Goal: Task Accomplishment & Management: Manage account settings

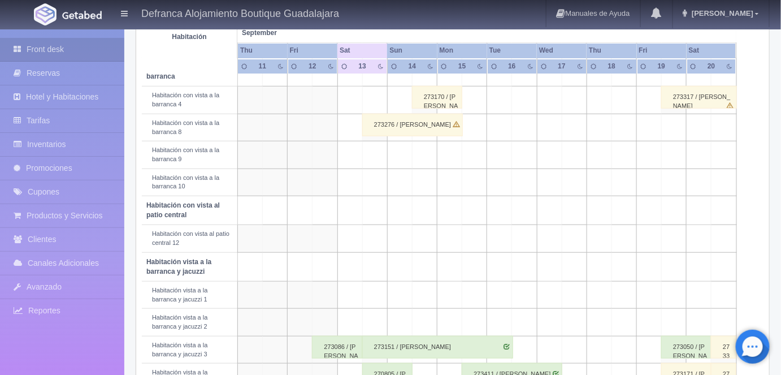
scroll to position [218, 0]
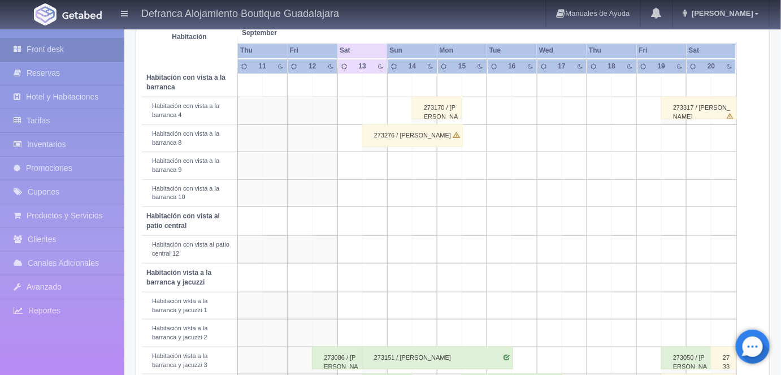
click at [383, 132] on div "273276 / [PERSON_NAME]" at bounding box center [412, 135] width 101 height 23
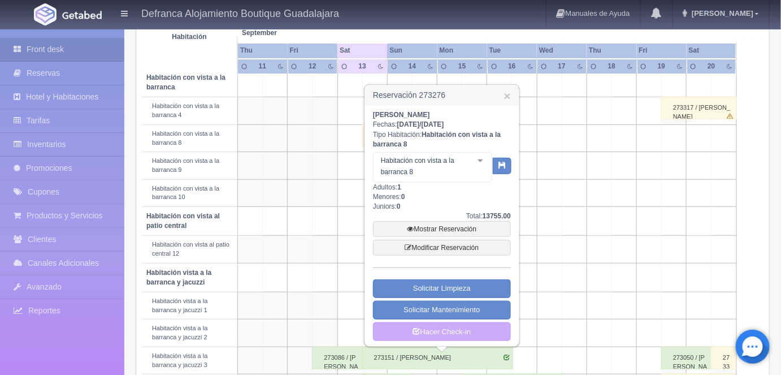
click at [479, 163] on div at bounding box center [480, 161] width 23 height 17
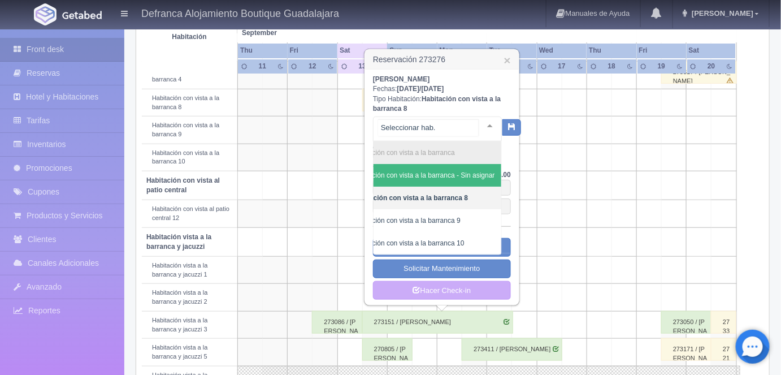
scroll to position [254, 0]
click at [469, 172] on span "Habitación con vista a la barranca - Sin asignar" at bounding box center [424, 175] width 142 height 8
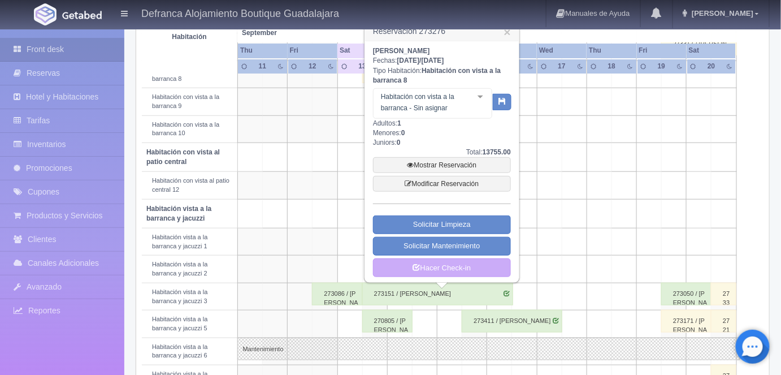
scroll to position [277, 0]
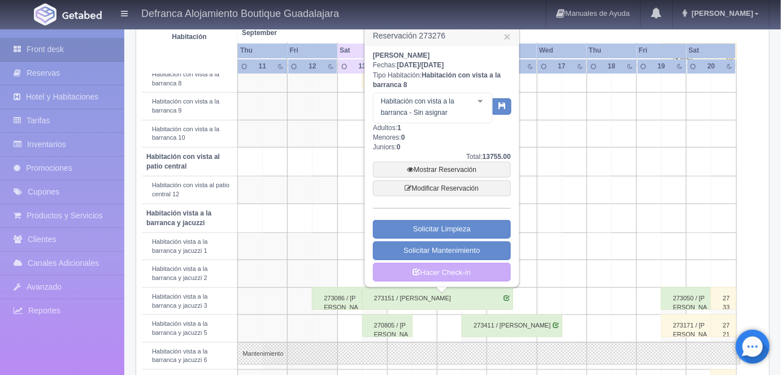
click at [503, 105] on icon "button" at bounding box center [502, 105] width 7 height 7
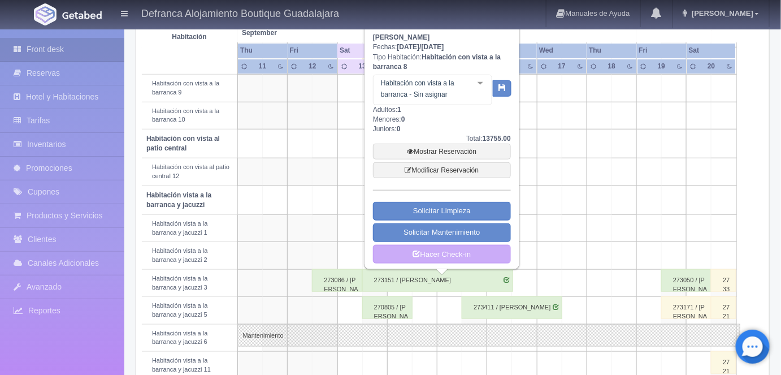
click at [591, 215] on td at bounding box center [599, 228] width 25 height 27
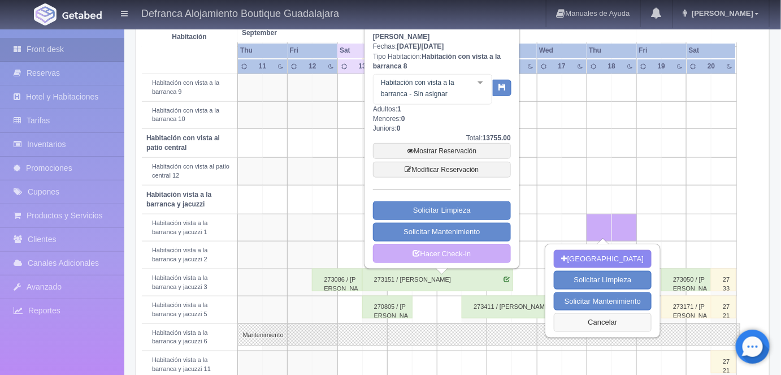
click at [592, 328] on button "Cancelar" at bounding box center [603, 322] width 98 height 19
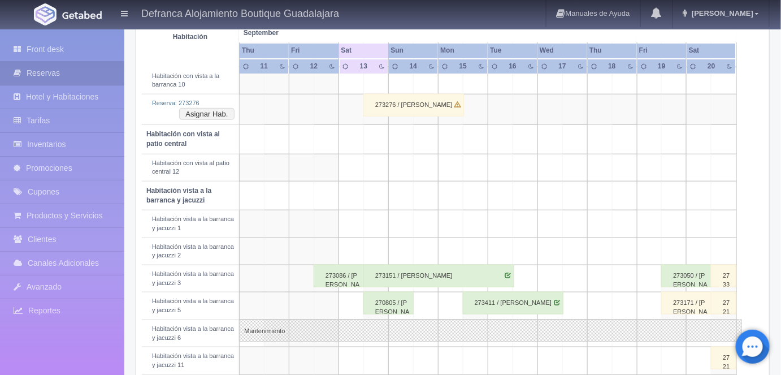
scroll to position [331, 0]
click at [389, 270] on div "273151 / JESSICA ARIAN EHRENSTEIN FAVELA" at bounding box center [438, 274] width 151 height 23
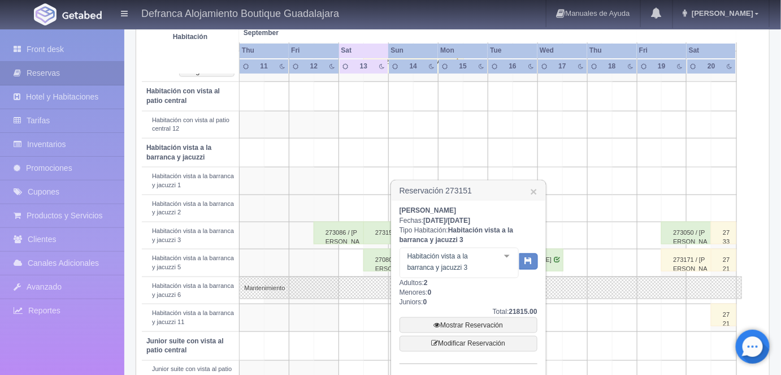
scroll to position [415, 0]
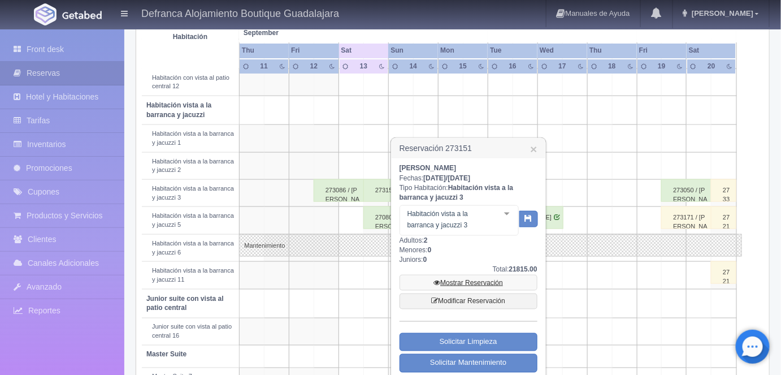
click at [460, 281] on link "Mostrar Reservación" at bounding box center [469, 283] width 138 height 16
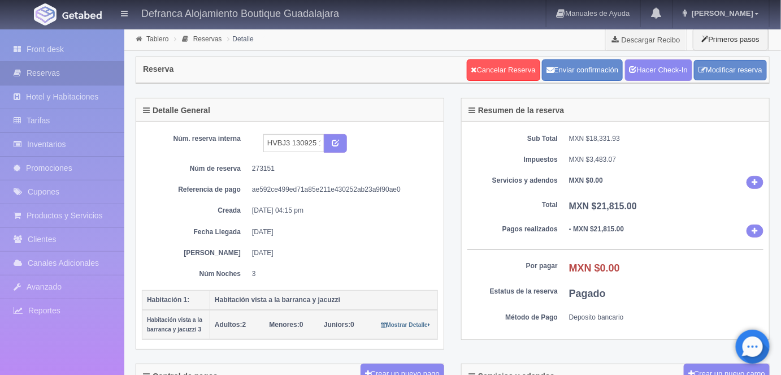
click at [659, 68] on link "Hacer Check-In" at bounding box center [658, 69] width 67 height 21
click at [152, 41] on link "Tablero" at bounding box center [157, 39] width 22 height 8
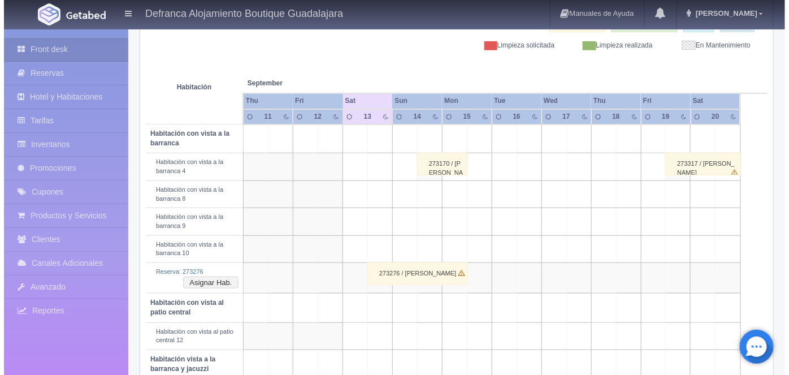
scroll to position [167, 0]
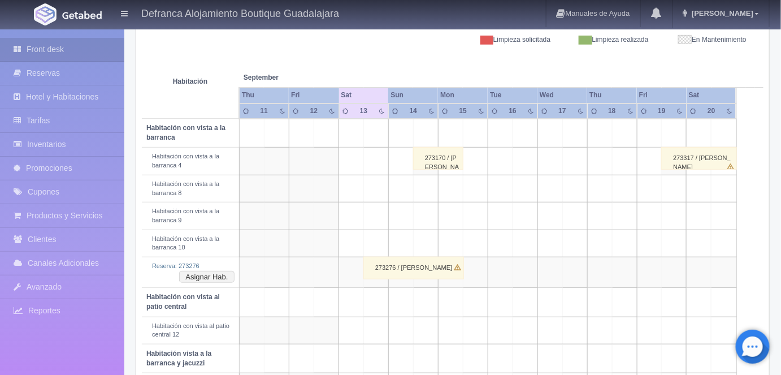
click at [375, 185] on td at bounding box center [376, 188] width 25 height 27
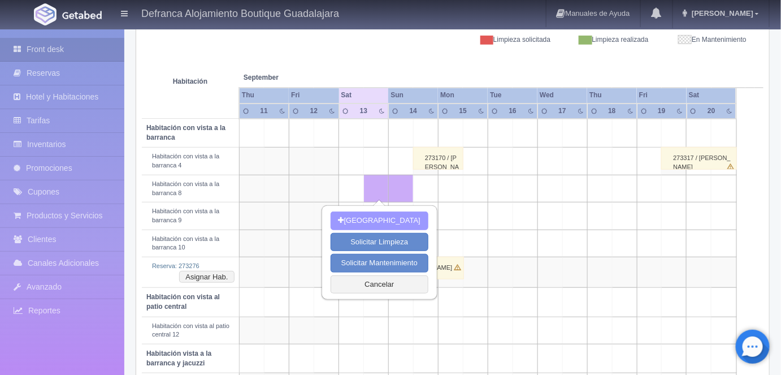
click at [376, 220] on button "Nueva Reserva" at bounding box center [380, 220] width 98 height 19
type input "[DATE]"
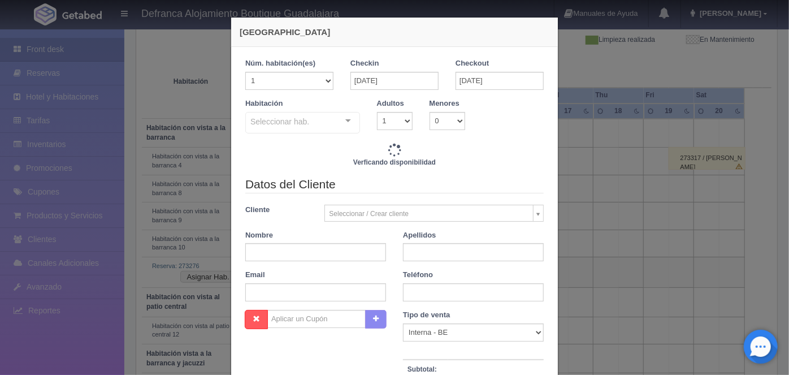
checkbox input "false"
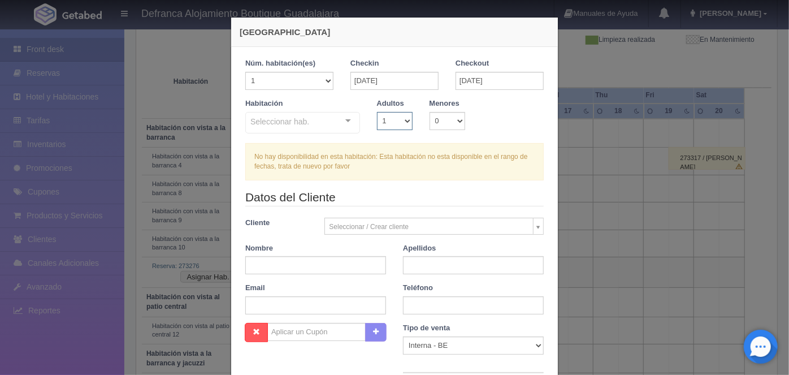
click at [407, 120] on select "1 2 3 4 5 6 7 8 9 10" at bounding box center [395, 121] width 36 height 18
select select "2"
click at [377, 112] on select "1 2 3 4 5 6 7 8 9 10" at bounding box center [395, 121] width 36 height 18
click at [342, 123] on div at bounding box center [348, 120] width 23 height 17
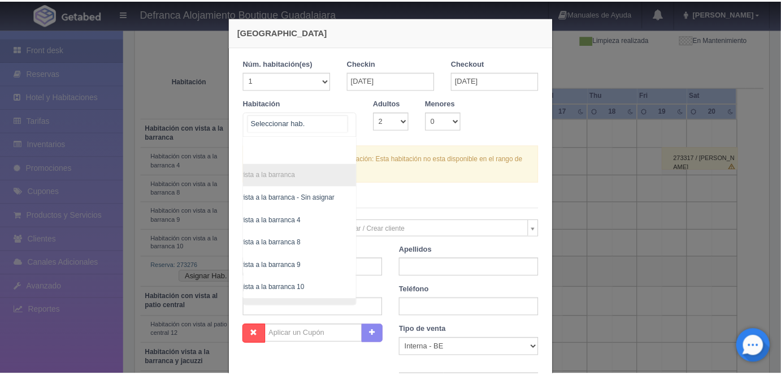
scroll to position [166, 64]
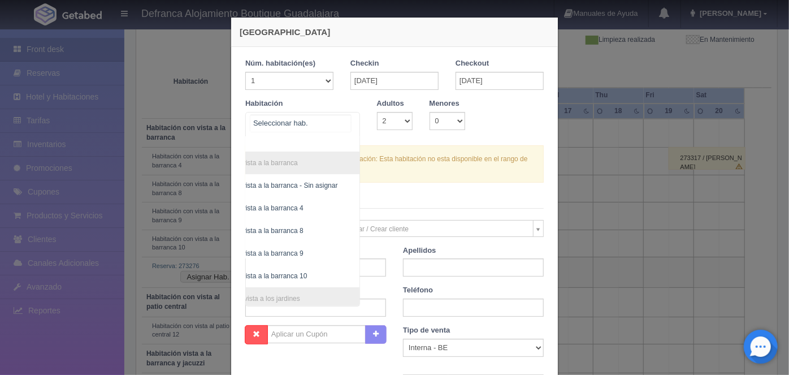
click at [282, 229] on span "Habitación con vista a la barranca 8" at bounding box center [250, 231] width 108 height 8
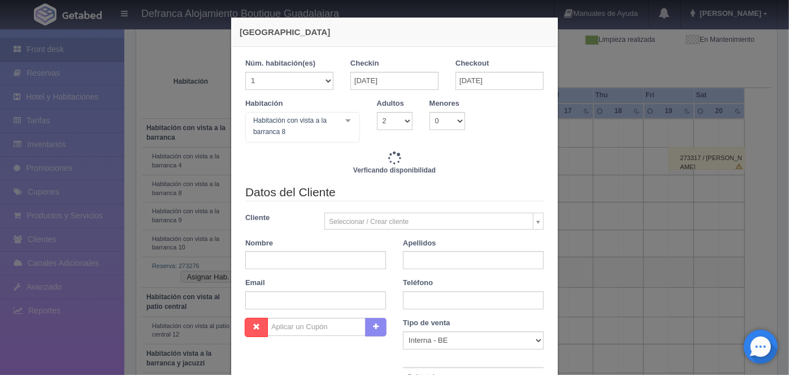
checkbox input "false"
type input "7645.00"
checkbox input "false"
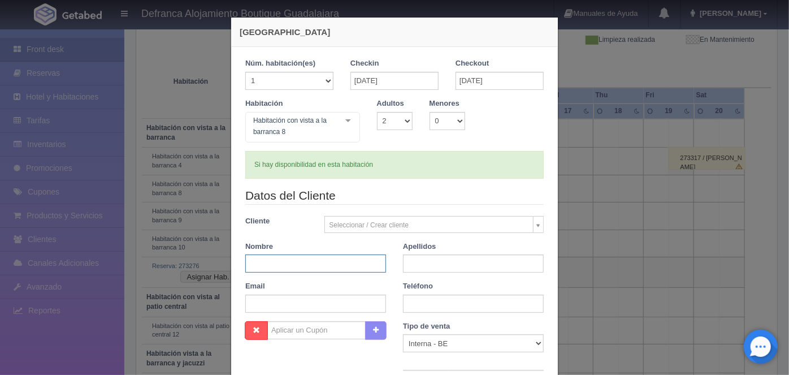
click at [252, 263] on input "text" at bounding box center [315, 263] width 141 height 18
type input "[PERSON_NAME]"
click at [410, 259] on input "text" at bounding box center [473, 263] width 141 height 18
type input "[PERSON_NAME]"
click at [608, 241] on div "Nueva Reserva 1 Núm. habitación(es) 1 2 3 4 5 6 7 8 9 10 11 12 13 14 15 16 17 1…" at bounding box center [394, 187] width 789 height 375
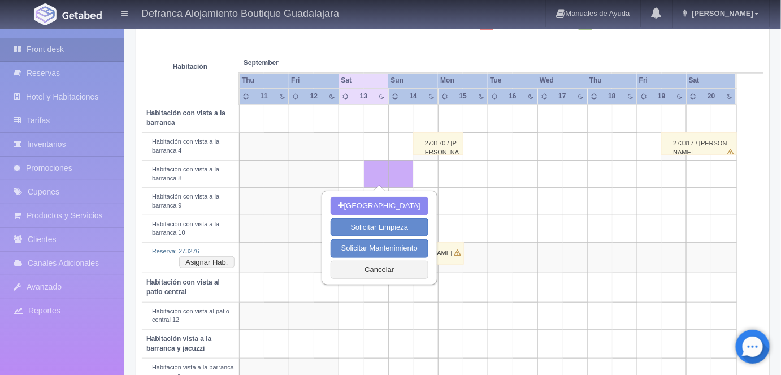
scroll to position [185, 0]
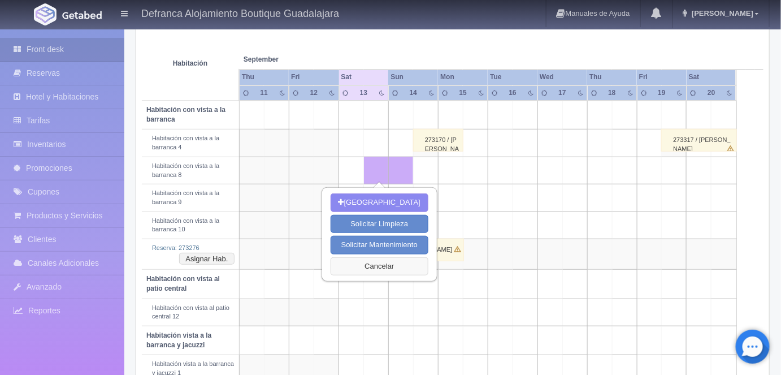
click at [376, 263] on button "Cancelar" at bounding box center [380, 266] width 98 height 19
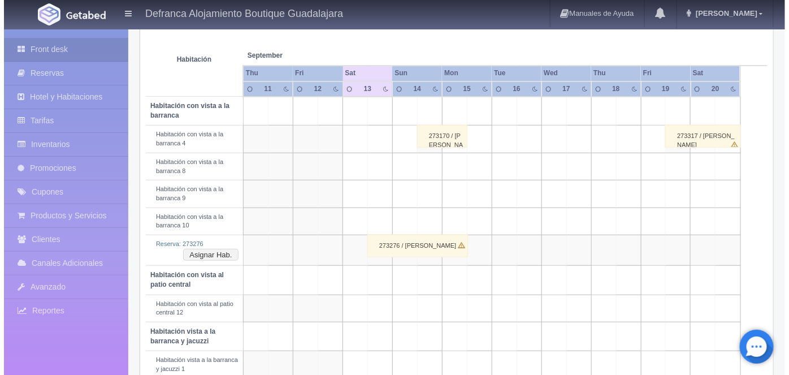
scroll to position [190, 0]
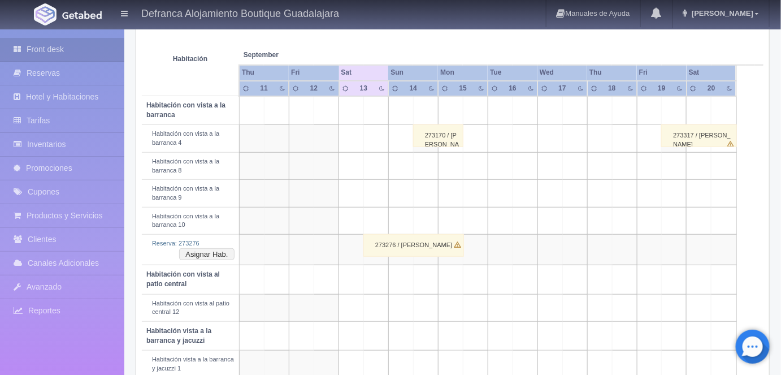
click at [383, 159] on td at bounding box center [376, 165] width 25 height 27
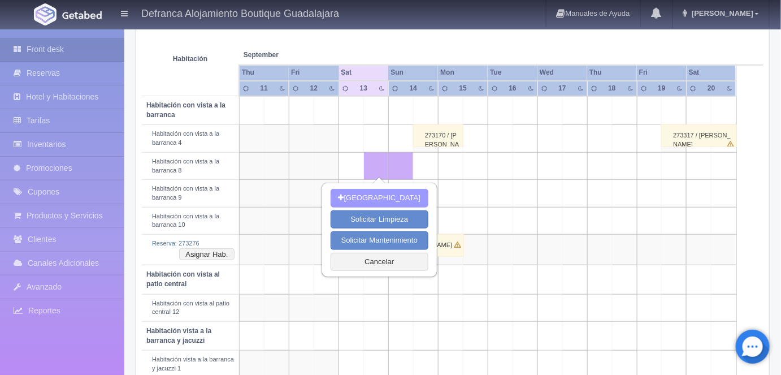
click at [374, 198] on button "Nueva Reserva" at bounding box center [380, 198] width 98 height 19
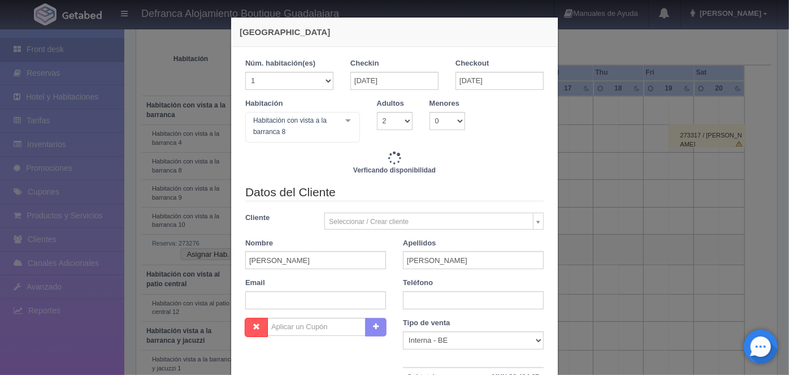
checkbox input "false"
type input "7645.00"
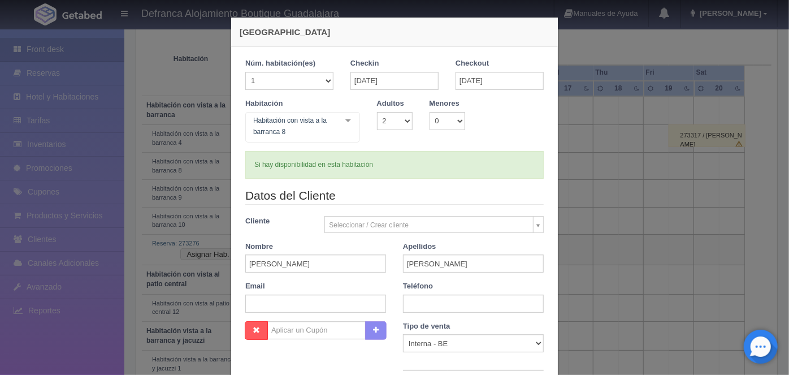
checkbox input "false"
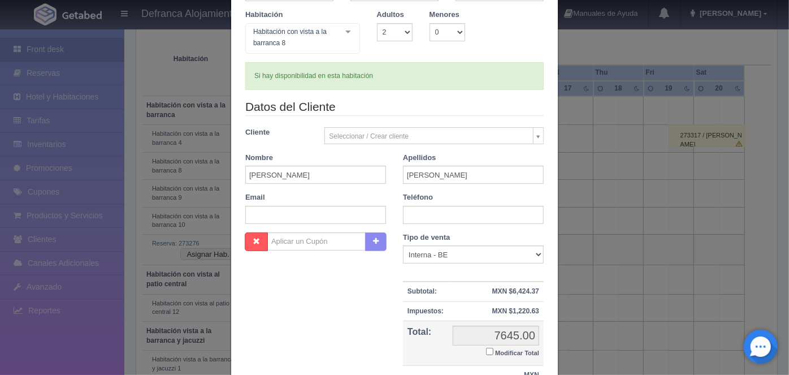
scroll to position [92, 0]
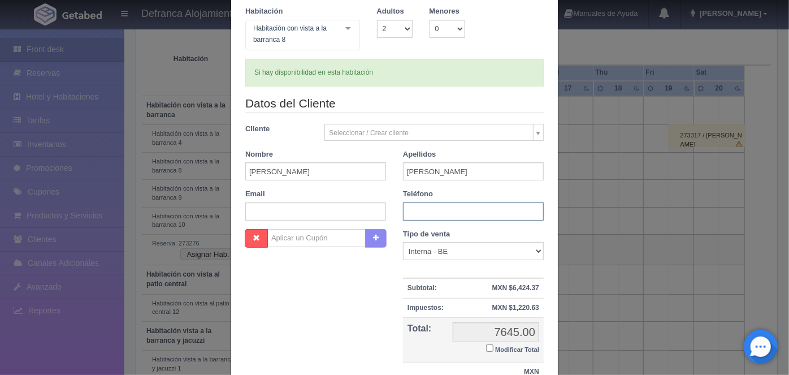
click at [410, 210] on input "text" at bounding box center [473, 211] width 141 height 18
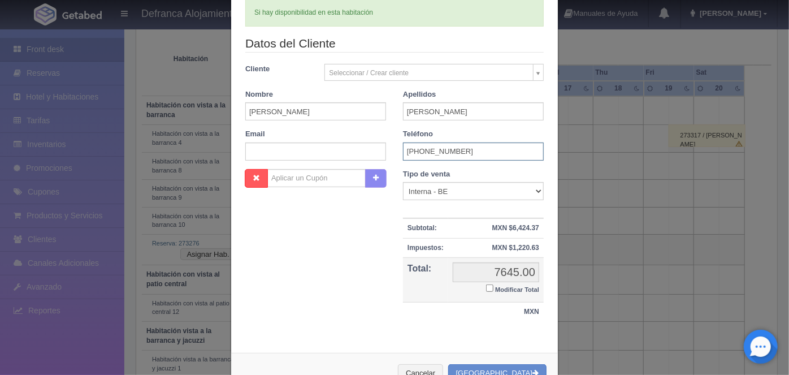
scroll to position [186, 0]
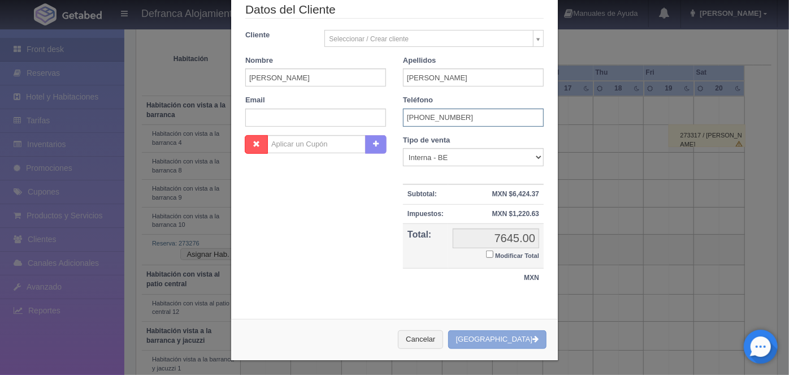
type input "3316-01-0023"
click at [496, 333] on button "[GEOGRAPHIC_DATA]" at bounding box center [497, 339] width 98 height 19
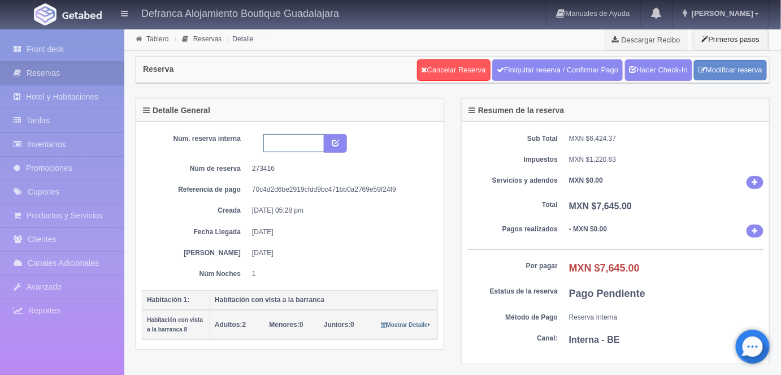
click at [274, 143] on input "text" at bounding box center [293, 143] width 61 height 18
type input "HVB8 130925 140925"
click at [334, 142] on icon "submit" at bounding box center [335, 141] width 7 height 7
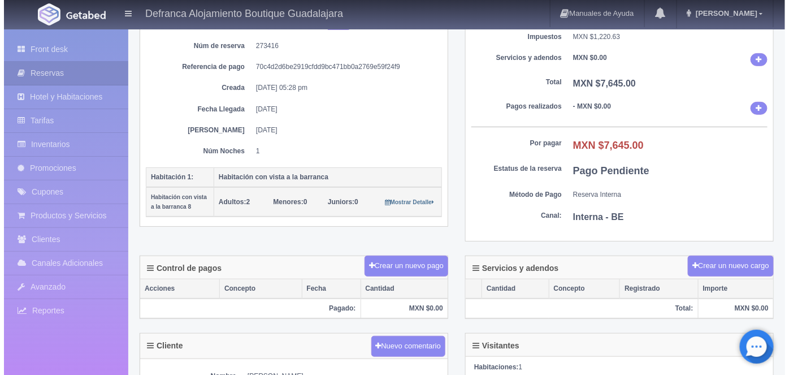
scroll to position [123, 0]
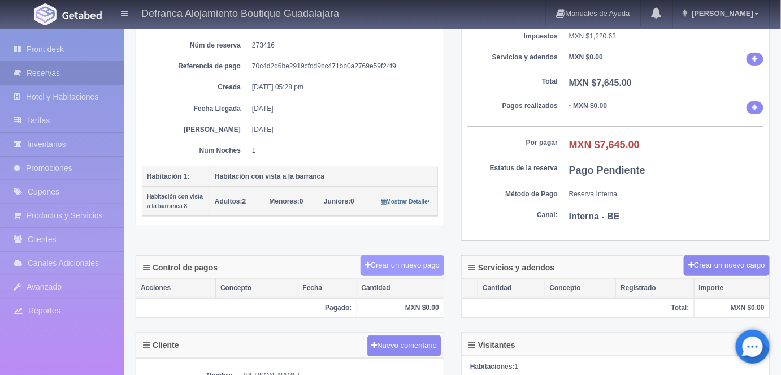
click at [396, 262] on button "Crear un nuevo pago" at bounding box center [403, 265] width 84 height 21
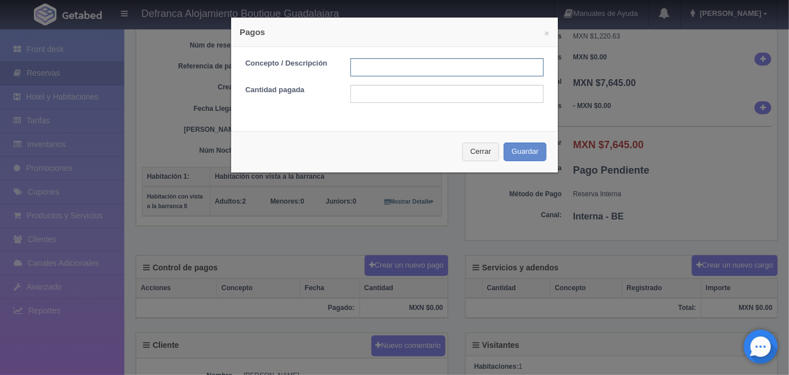
click at [360, 69] on input "text" at bounding box center [446, 67] width 193 height 18
type input "HOSPEDAJE PAGADO EN EFECTIVO"
click at [357, 94] on input "text" at bounding box center [446, 94] width 193 height 18
type input "7645.00"
click at [517, 158] on button "Guardar" at bounding box center [525, 151] width 43 height 19
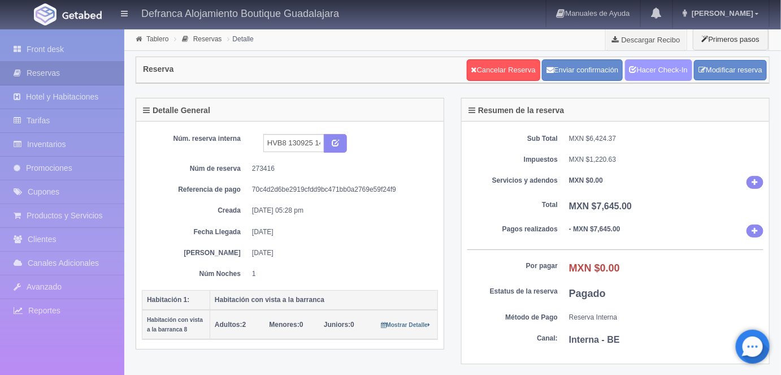
click at [654, 73] on link "Hacer Check-In" at bounding box center [658, 69] width 67 height 21
click at [155, 41] on link "Tablero" at bounding box center [157, 39] width 22 height 8
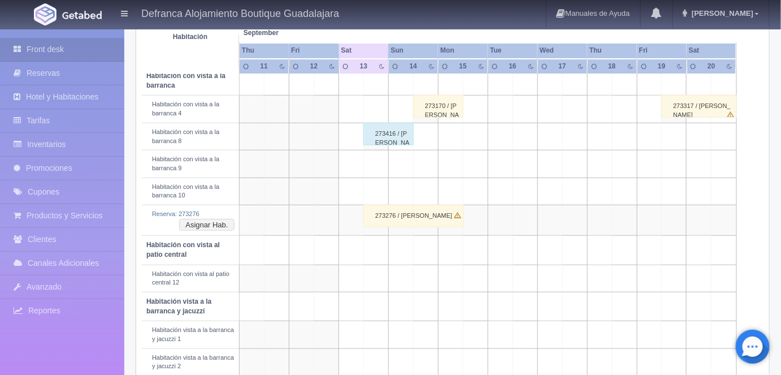
scroll to position [222, 0]
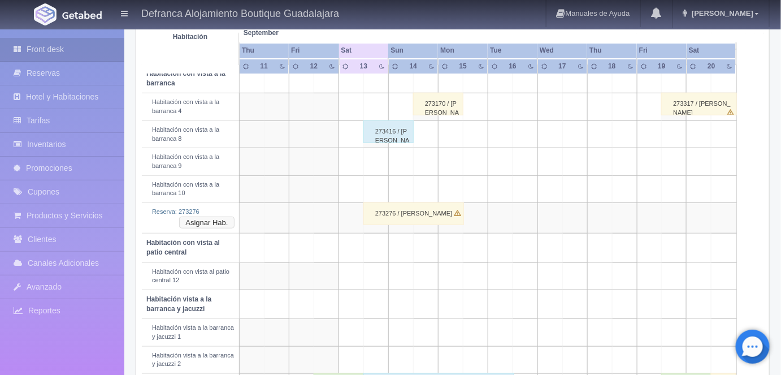
click at [208, 220] on button "Asignar Hab." at bounding box center [206, 223] width 55 height 12
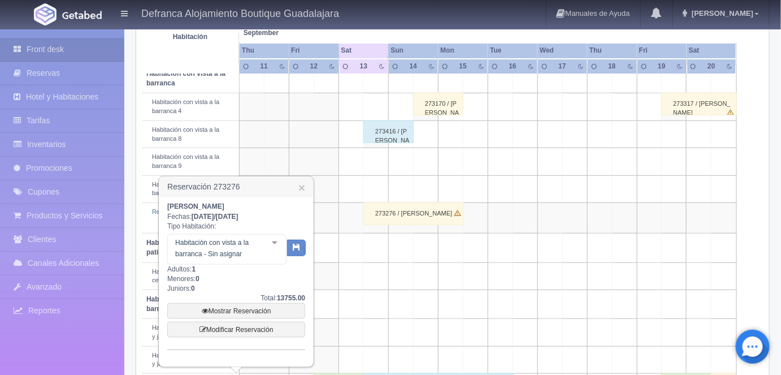
click at [276, 242] on div at bounding box center [274, 243] width 23 height 17
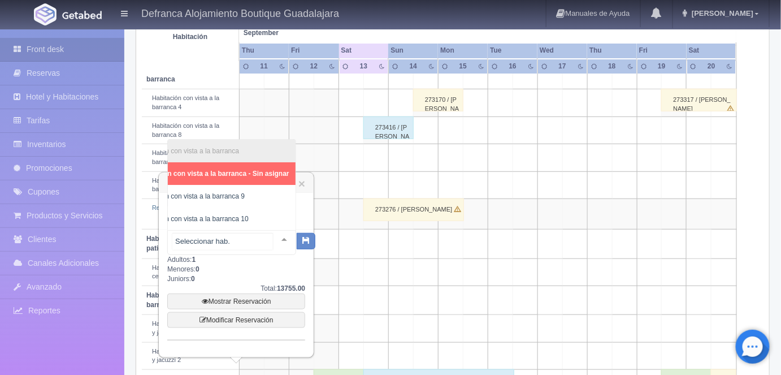
scroll to position [230, 0]
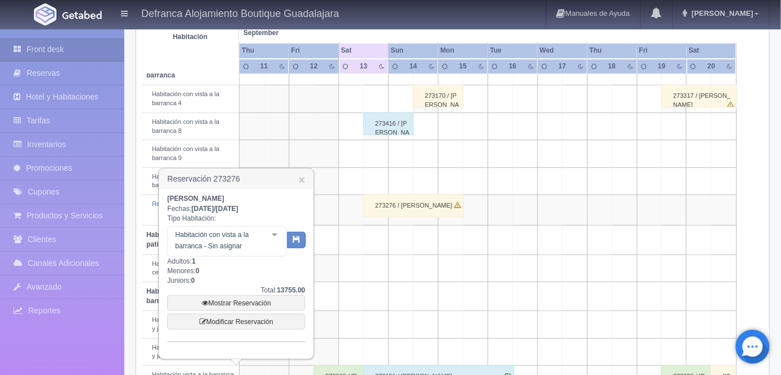
click at [302, 177] on link "×" at bounding box center [301, 180] width 7 height 12
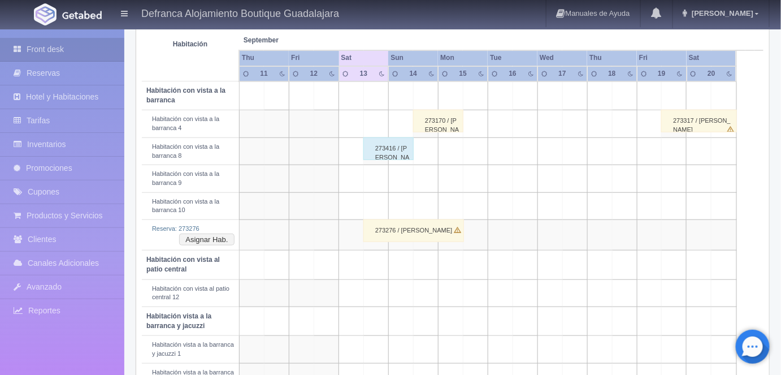
scroll to position [196, 0]
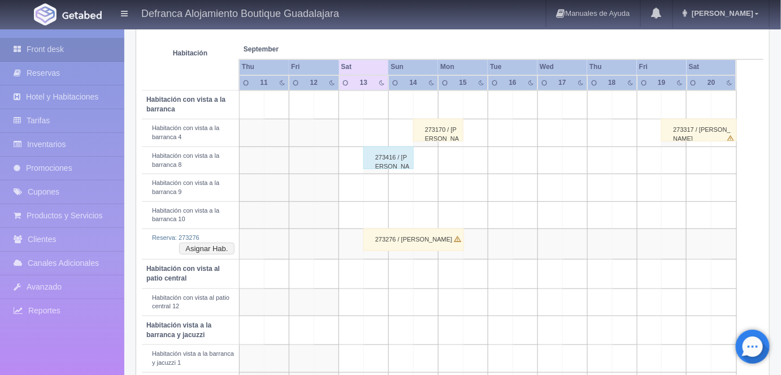
click at [435, 127] on div "273170 / [PERSON_NAME]" at bounding box center [438, 130] width 50 height 23
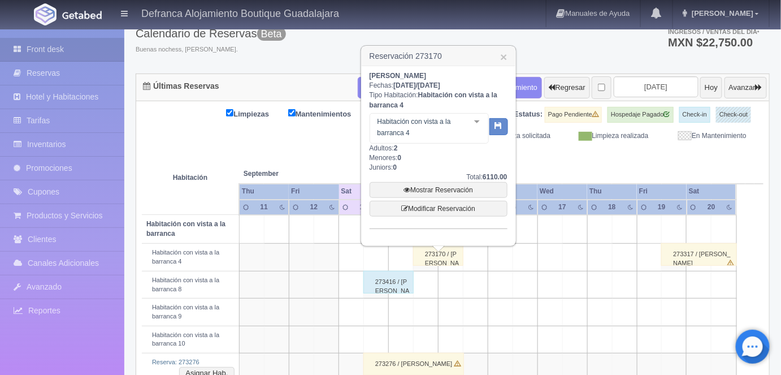
scroll to position [72, 0]
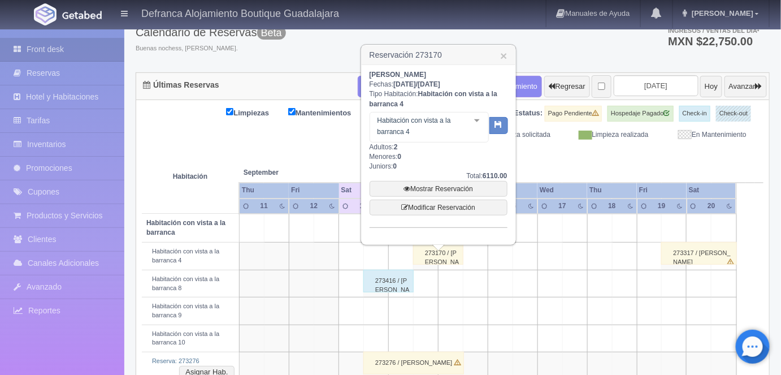
click at [478, 116] on div at bounding box center [477, 120] width 23 height 17
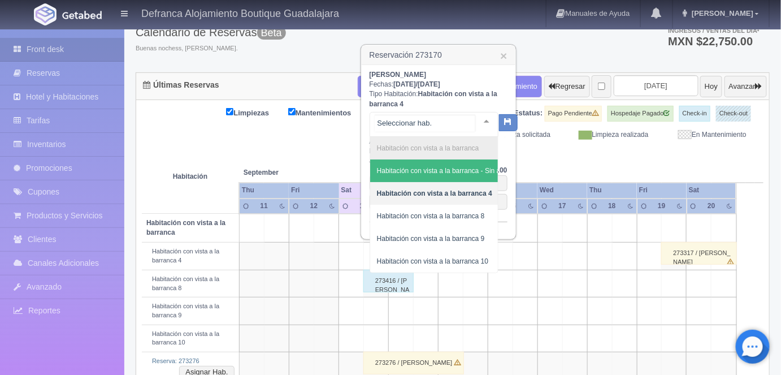
click at [467, 218] on span "Habitación con vista a la barranca 8" at bounding box center [431, 216] width 108 height 8
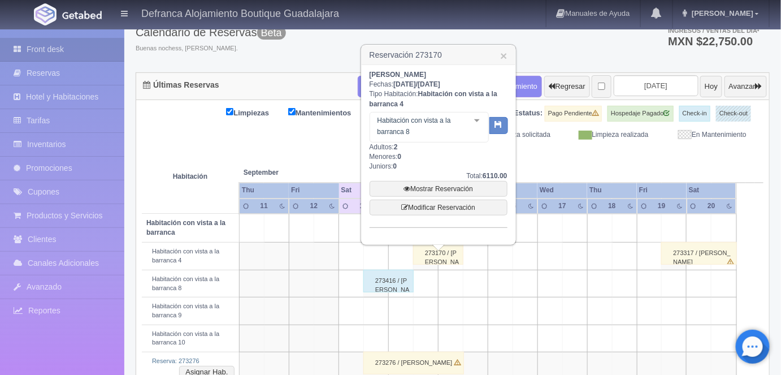
click at [497, 124] on icon "button" at bounding box center [498, 123] width 7 height 7
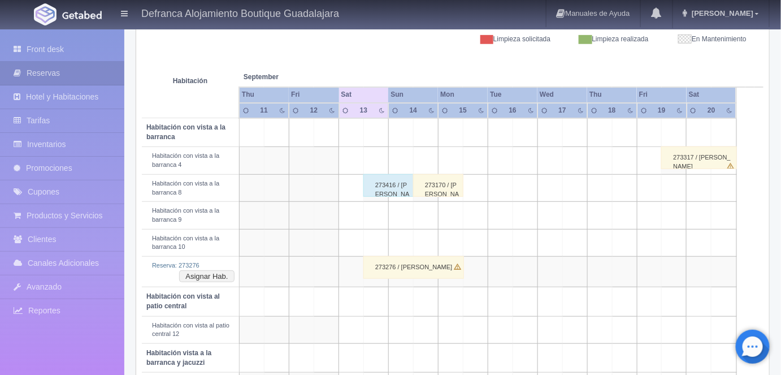
scroll to position [170, 0]
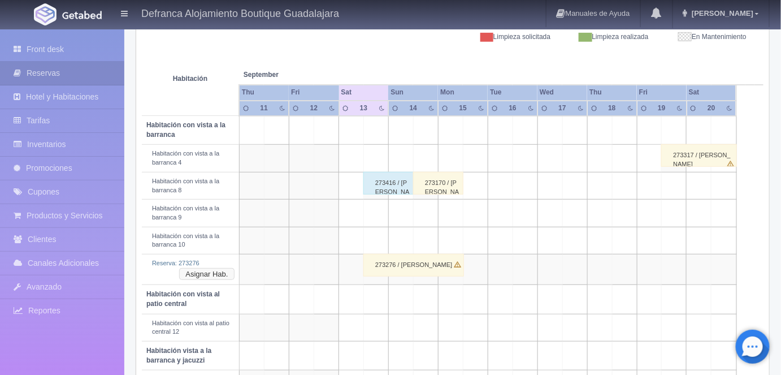
click at [226, 271] on button "Asignar Hab." at bounding box center [206, 274] width 55 height 12
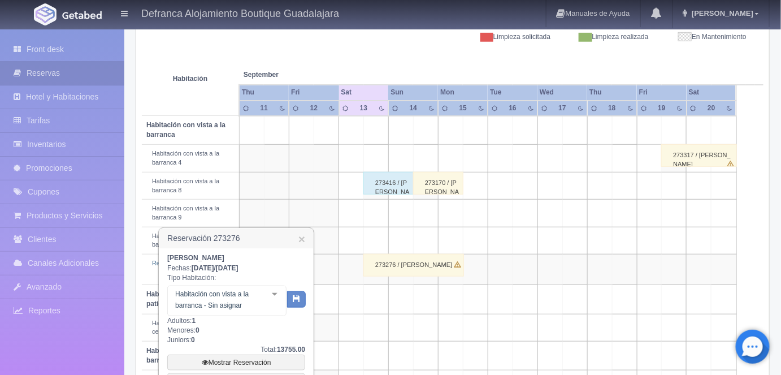
click at [271, 294] on div at bounding box center [274, 294] width 23 height 17
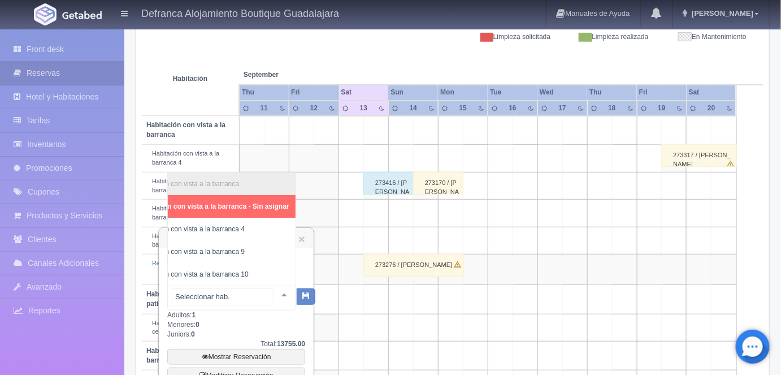
click at [233, 225] on span "Habitación con vista a la barranca 4" at bounding box center [191, 229] width 108 height 8
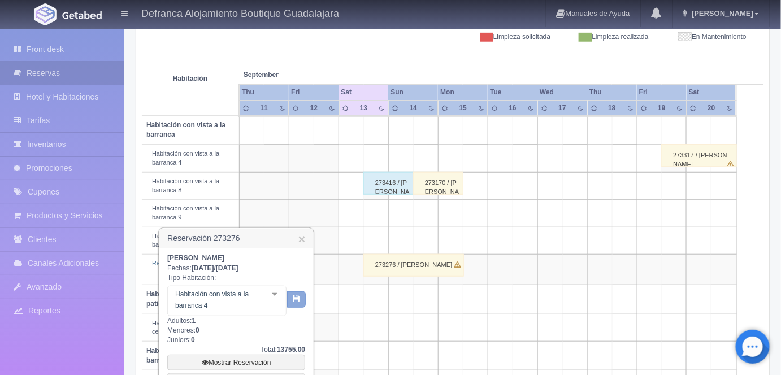
click at [295, 298] on icon "button" at bounding box center [296, 298] width 7 height 7
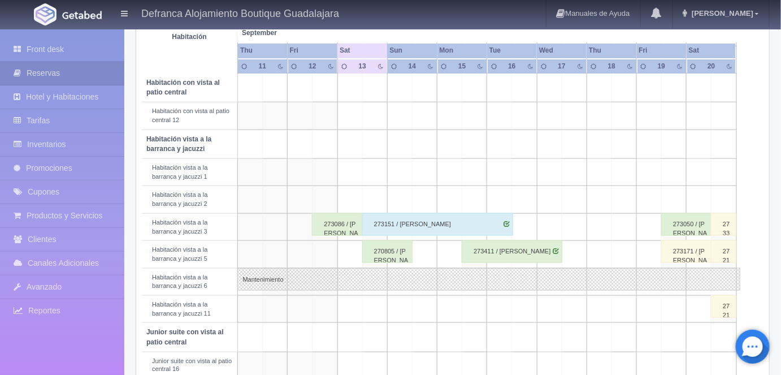
scroll to position [357, 0]
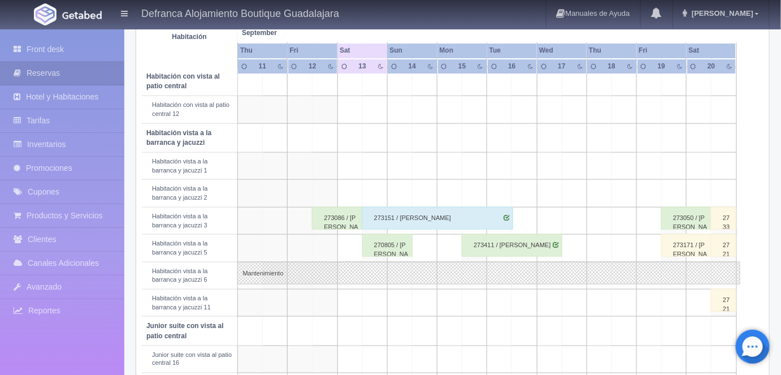
click at [388, 245] on div "270805 / [PERSON_NAME]" at bounding box center [387, 245] width 50 height 23
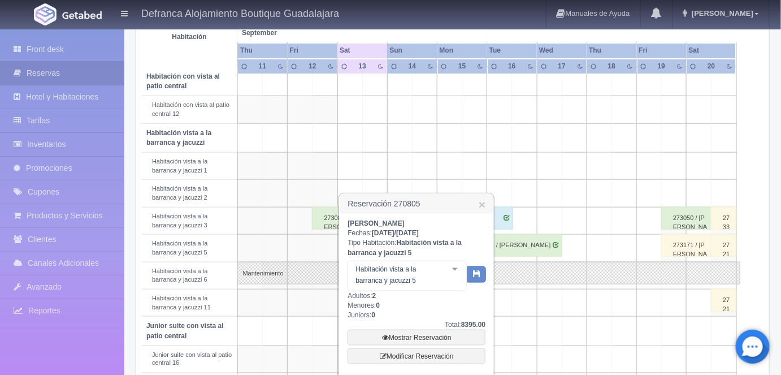
click at [413, 336] on link "Mostrar Reservación" at bounding box center [417, 338] width 138 height 16
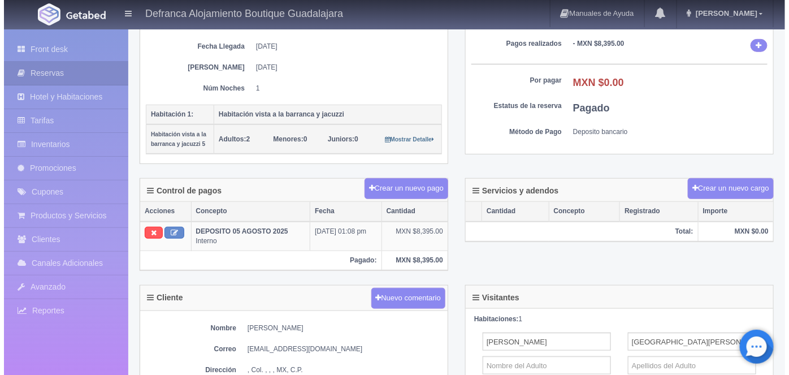
scroll to position [185, 0]
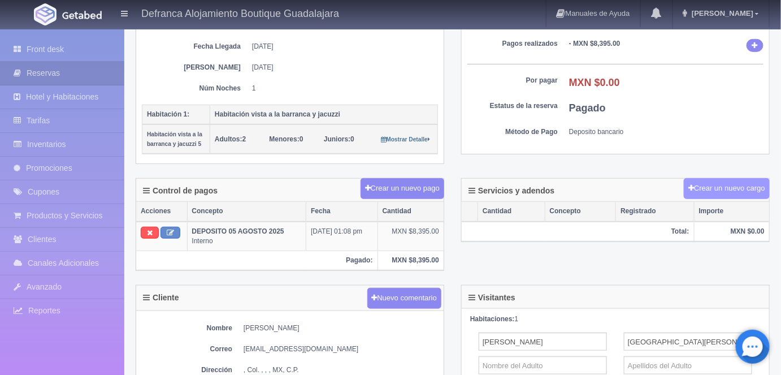
click at [721, 185] on button "Crear un nuevo cargo" at bounding box center [727, 188] width 86 height 21
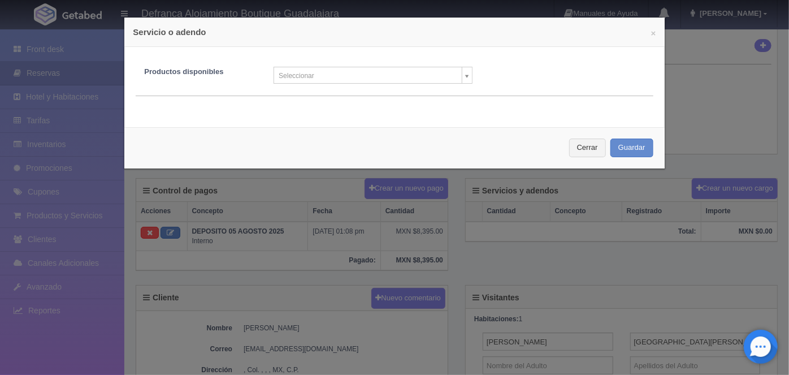
click at [463, 77] on body "Defranca Alojamiento Boutique Guadalajara Manuales de Ayuda Actualizaciones rec…" at bounding box center [394, 221] width 789 height 756
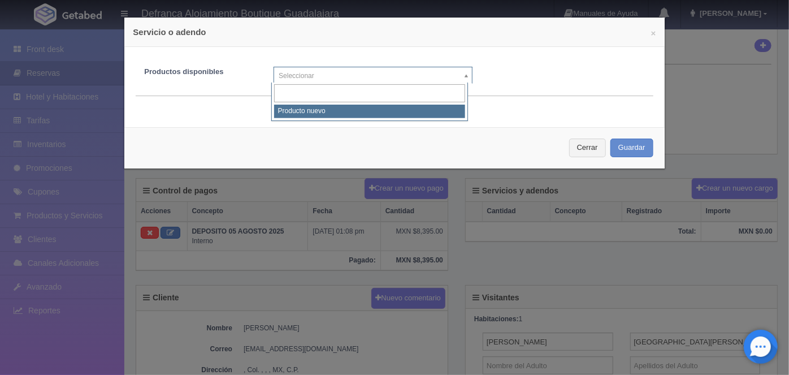
select select "0"
type input "1"
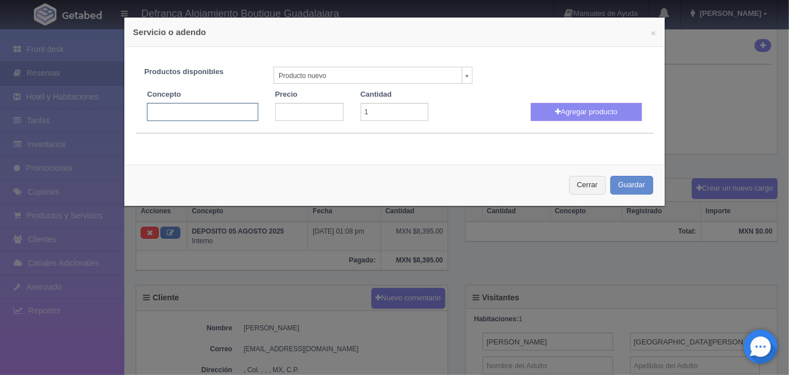
click at [154, 110] on input "text" at bounding box center [202, 112] width 111 height 18
type input "Masaje Relajante Aroma Terapéutico"
click at [292, 109] on input "number" at bounding box center [309, 112] width 68 height 18
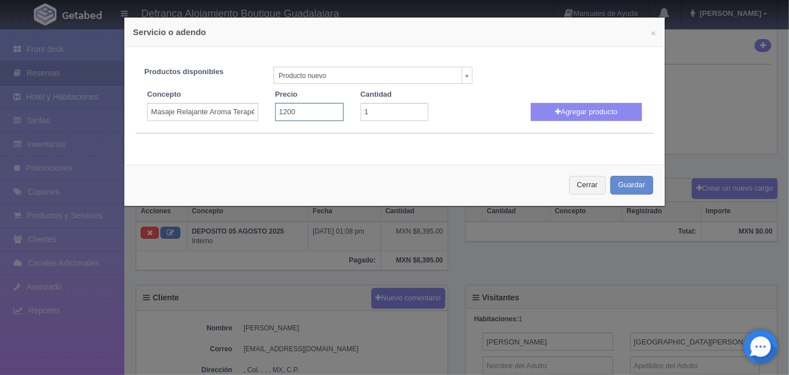
type input "1200"
click at [371, 110] on input "1" at bounding box center [395, 112] width 68 height 18
type input "2"
click at [582, 110] on button "Agregar producto" at bounding box center [586, 112] width 111 height 18
select select
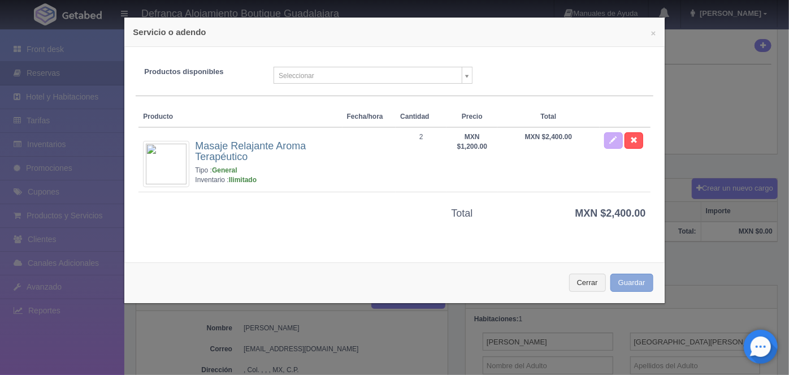
click at [629, 279] on button "Guardar" at bounding box center [631, 283] width 43 height 19
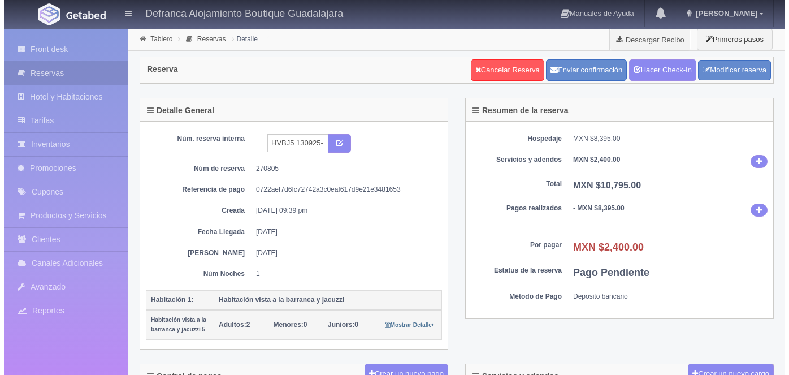
scroll to position [185, 0]
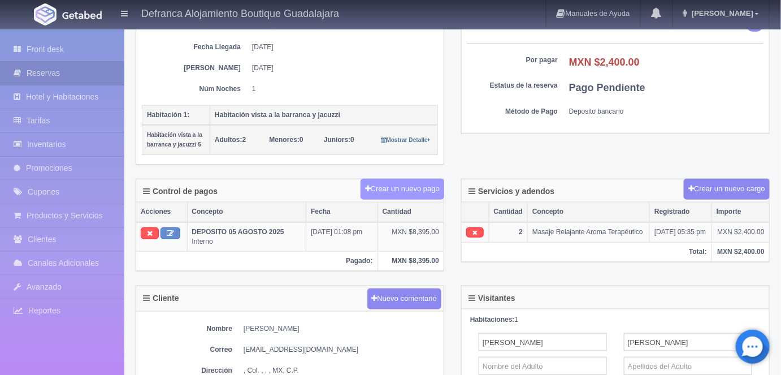
click at [393, 182] on button "Crear un nuevo pago" at bounding box center [403, 189] width 84 height 21
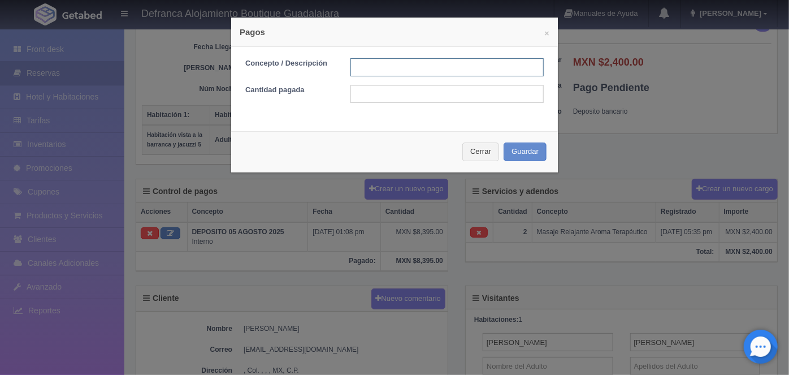
click at [354, 67] on input "text" at bounding box center [446, 67] width 193 height 18
type input "f"
type input "MASAJES PAGO CON EFECTIVO"
click at [357, 93] on input "text" at bounding box center [446, 94] width 193 height 18
type input "2400.00"
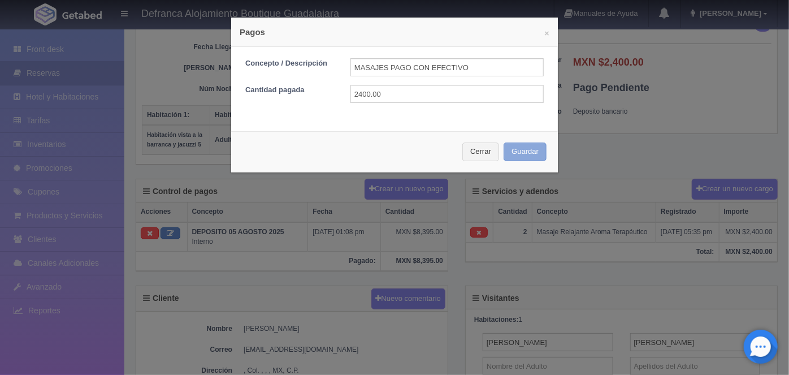
click at [514, 154] on button "Guardar" at bounding box center [525, 151] width 43 height 19
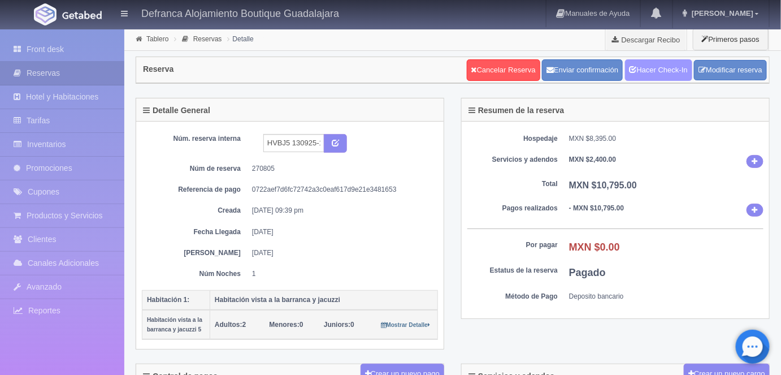
click at [657, 77] on link "Hacer Check-In" at bounding box center [658, 69] width 67 height 21
click at [154, 39] on link "Tablero" at bounding box center [157, 39] width 22 height 8
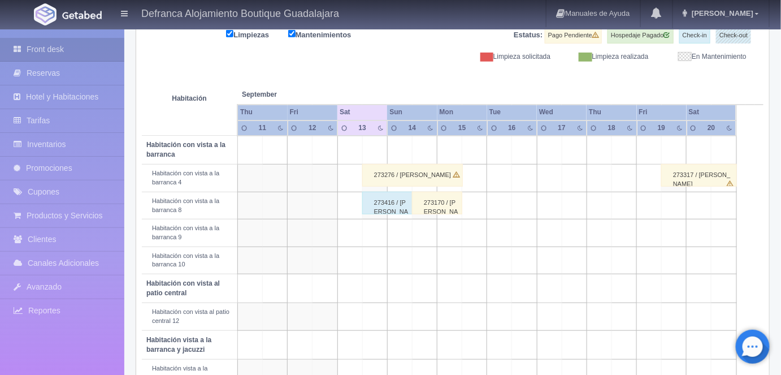
scroll to position [149, 0]
click at [385, 173] on div "273276 / [PERSON_NAME]" at bounding box center [412, 176] width 101 height 23
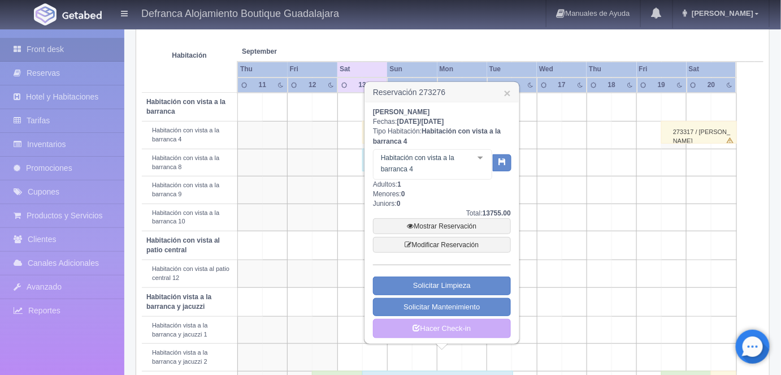
scroll to position [194, 0]
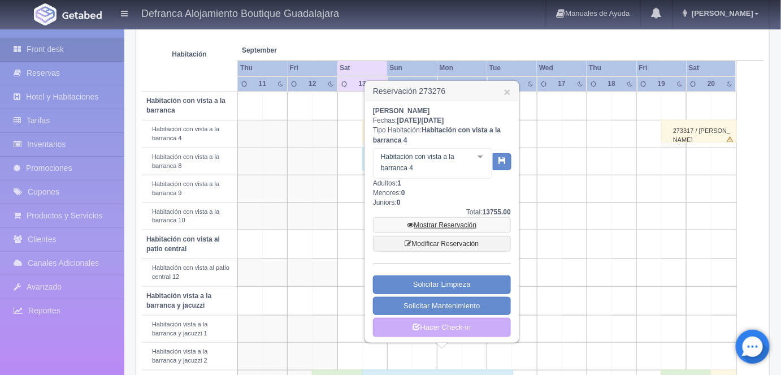
click at [431, 224] on link "Mostrar Reservación" at bounding box center [442, 225] width 138 height 16
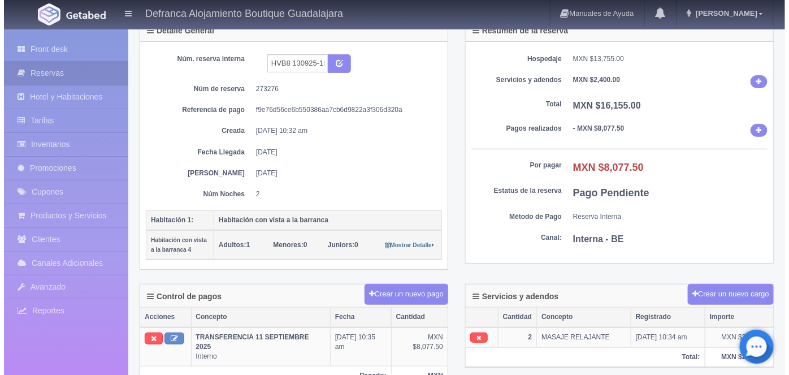
scroll to position [80, 0]
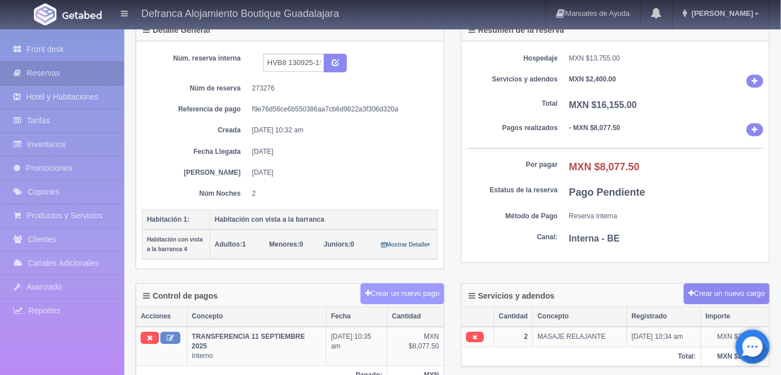
click at [398, 291] on button "Crear un nuevo pago" at bounding box center [403, 293] width 84 height 21
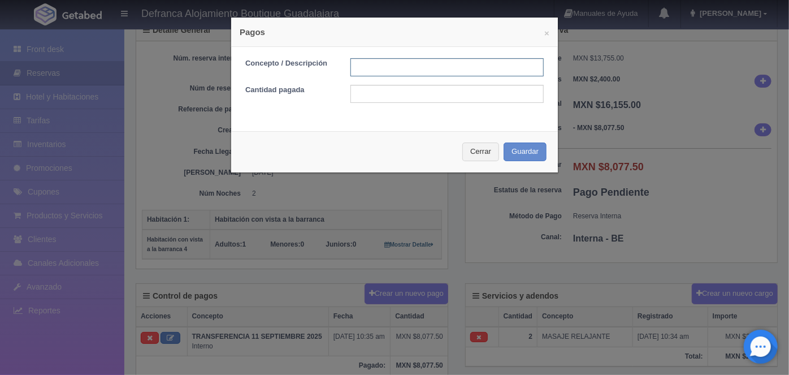
click at [361, 63] on input "text" at bounding box center [446, 67] width 193 height 18
type input "HOSPEDAJE PAGADO CON TARJETA"
click at [355, 96] on input "text" at bounding box center [446, 94] width 193 height 18
type input "8077.50"
click at [517, 151] on button "Guardar" at bounding box center [525, 151] width 43 height 19
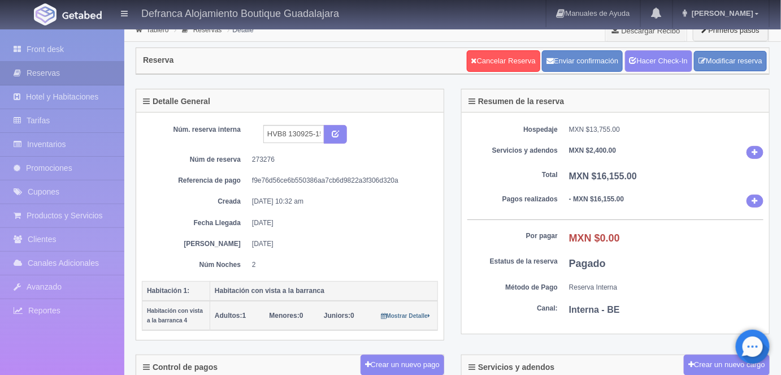
scroll to position [6, 0]
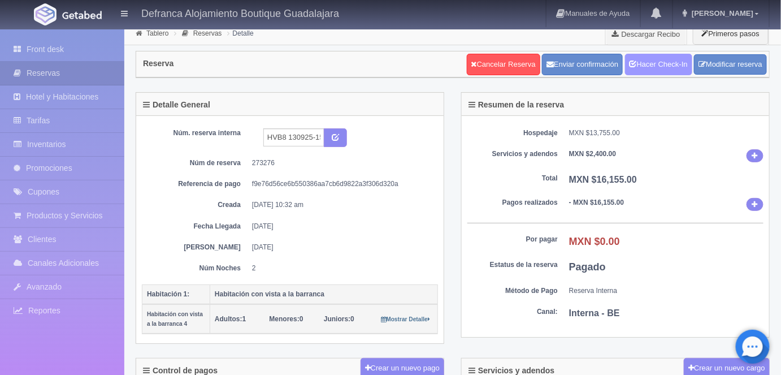
click at [646, 68] on link "Hacer Check-In" at bounding box center [658, 64] width 67 height 21
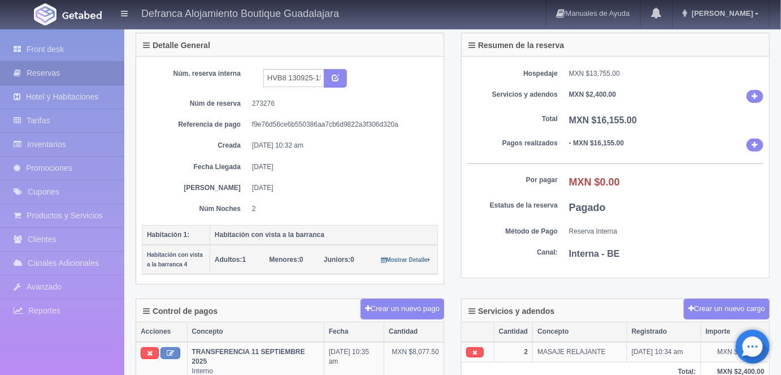
scroll to position [41, 0]
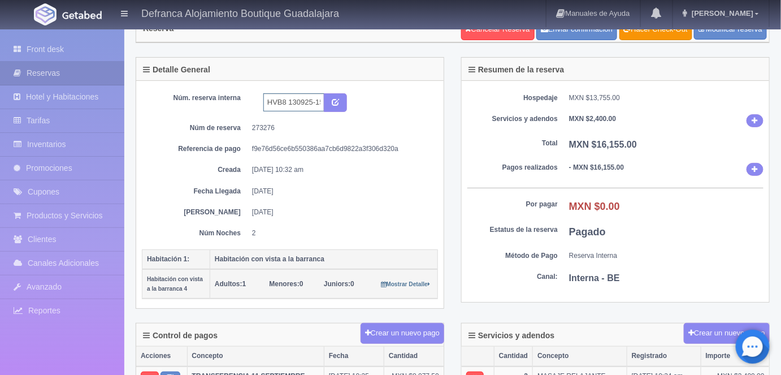
click at [288, 98] on input "HVB8 130925-150925" at bounding box center [293, 102] width 61 height 18
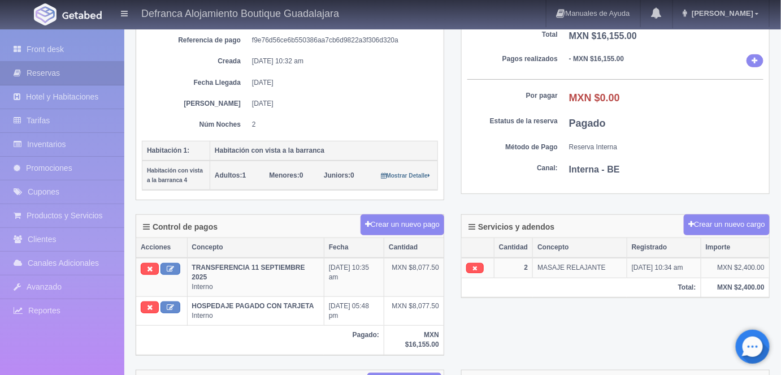
scroll to position [152, 0]
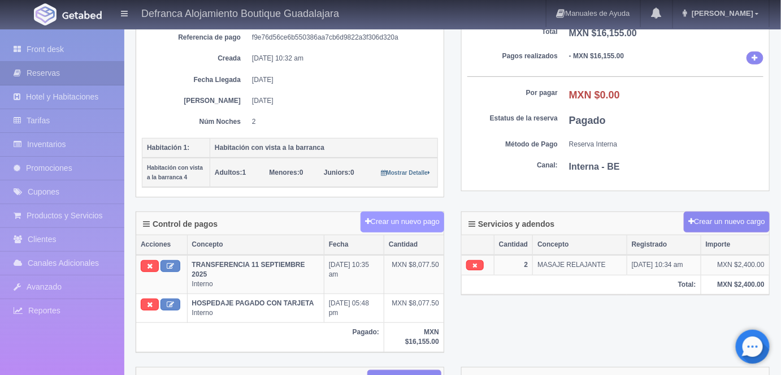
type input "HVB4 130925-150925"
click at [402, 216] on button "Crear un nuevo pago" at bounding box center [403, 221] width 84 height 21
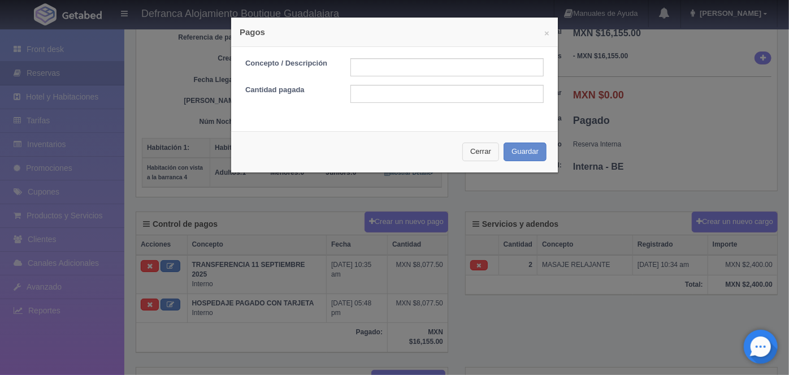
click at [473, 149] on button "Cerrar" at bounding box center [480, 151] width 37 height 19
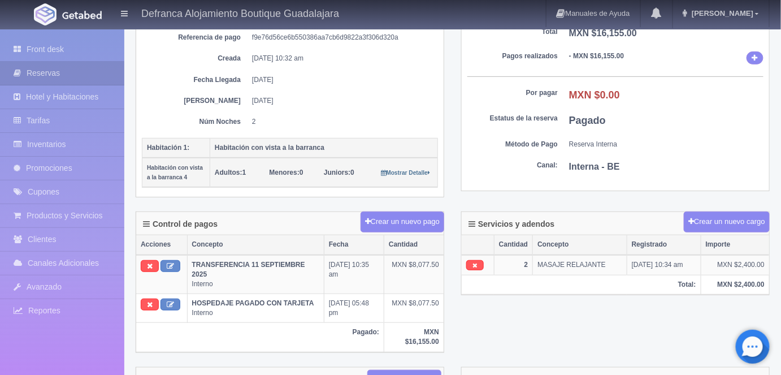
click at [642, 327] on div "Control de pagos Crear un nuevo pago Acciones Concepto Fecha Cantidad TRANSFERE…" at bounding box center [452, 288] width 651 height 155
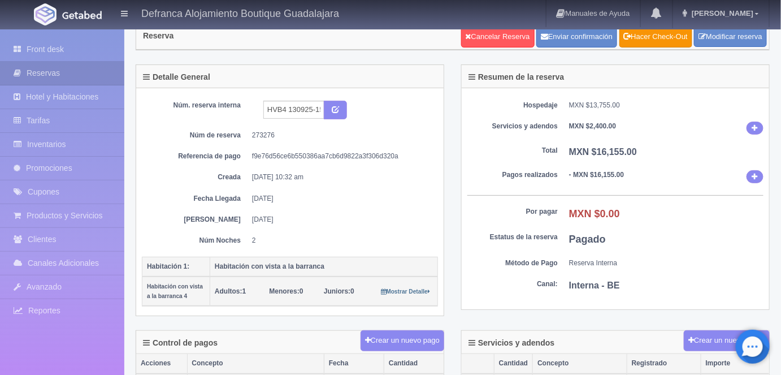
scroll to position [0, 0]
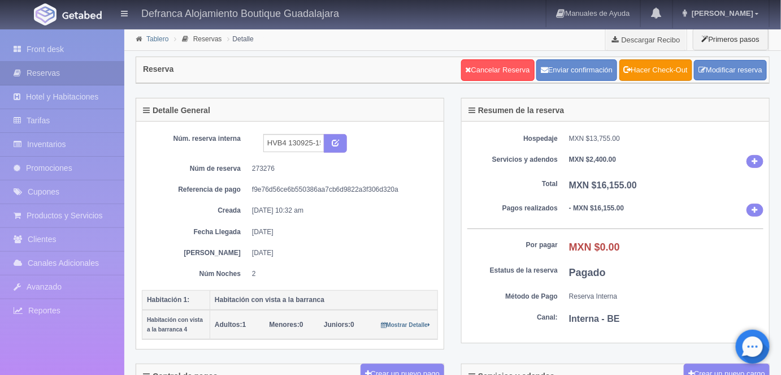
click at [155, 41] on link "Tablero" at bounding box center [157, 39] width 22 height 8
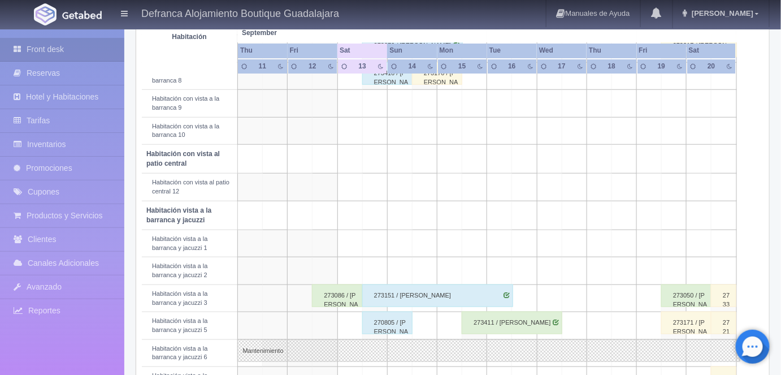
scroll to position [280, 0]
click at [337, 293] on div "273086 / [PERSON_NAME]" at bounding box center [337, 295] width 50 height 23
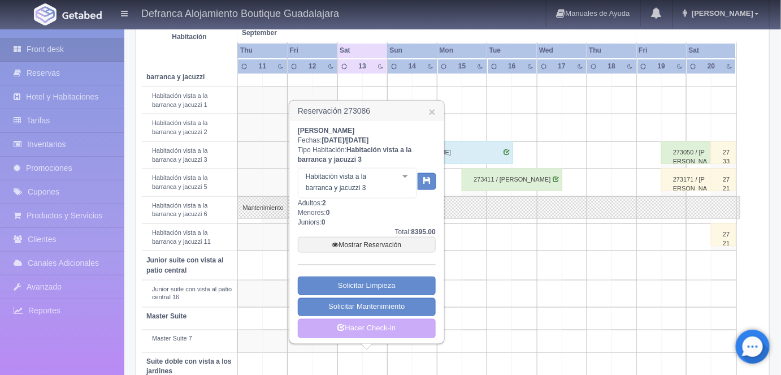
scroll to position [446, 0]
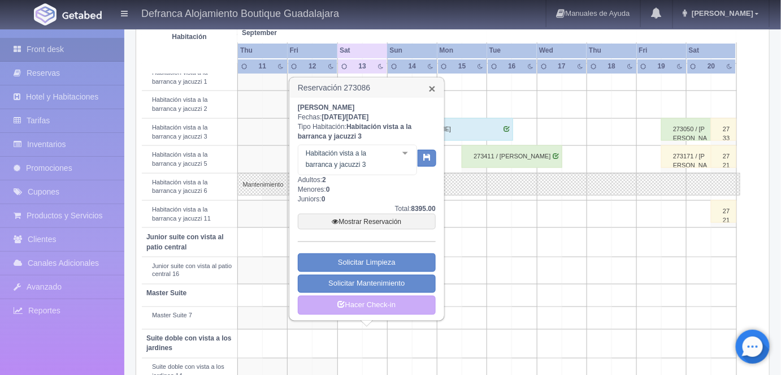
click at [434, 87] on link "×" at bounding box center [432, 89] width 7 height 12
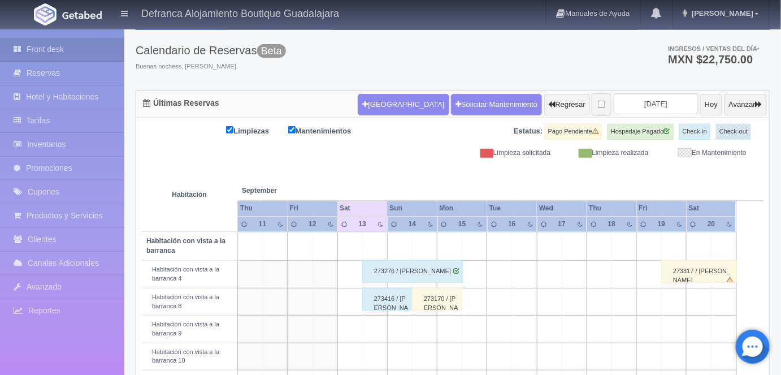
scroll to position [0, 0]
